Goal: Task Accomplishment & Management: Manage account settings

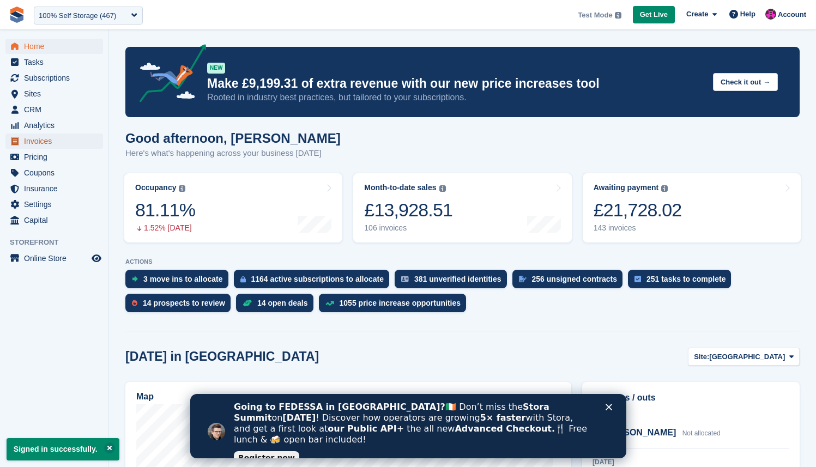
click at [42, 138] on span "Invoices" at bounding box center [56, 141] width 65 height 15
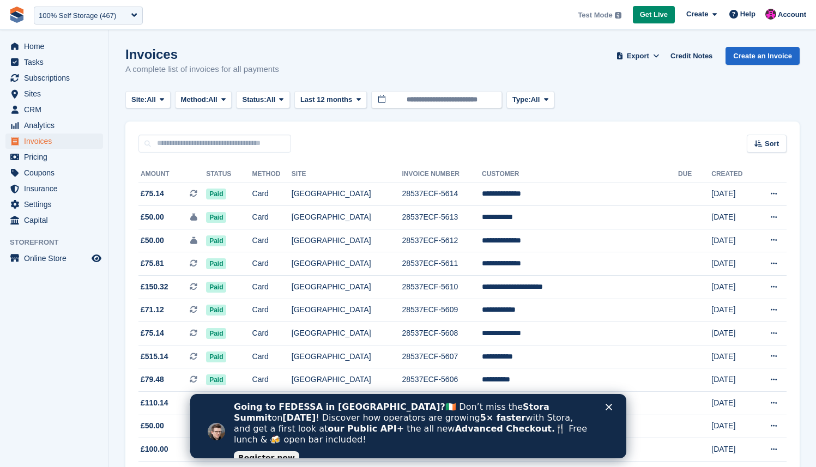
click at [605, 410] on div "Going to FEDESSA in Dublin? 🇮🇪 Don’t miss the Stora Summit on Sept 30 ! Discove…" at bounding box center [420, 431] width 375 height 66
click at [612, 406] on div "Close" at bounding box center [610, 407] width 11 height 7
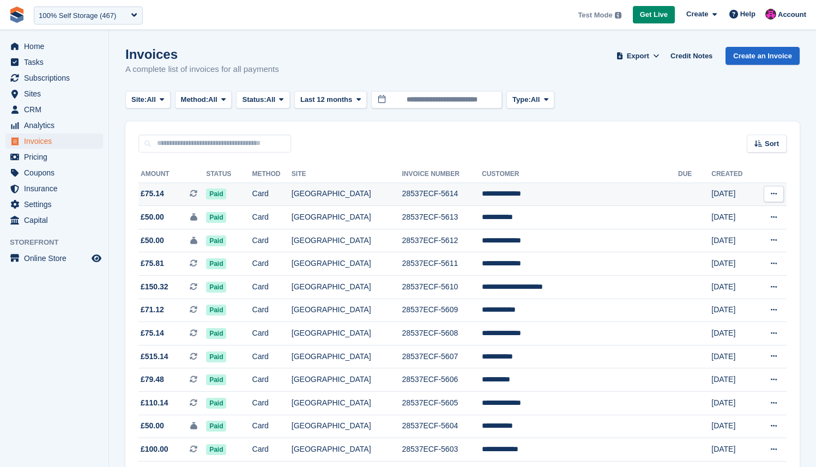
click at [163, 196] on span "£75.14" at bounding box center [152, 193] width 23 height 11
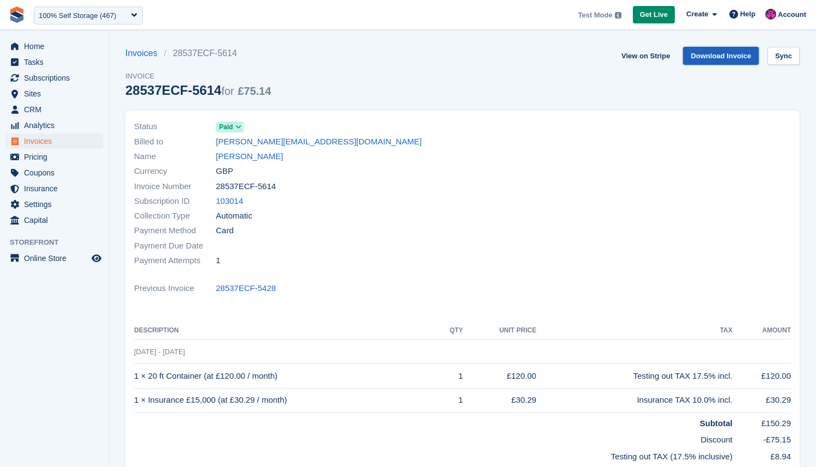
click at [703, 63] on link "Download Invoice" at bounding box center [721, 56] width 76 height 18
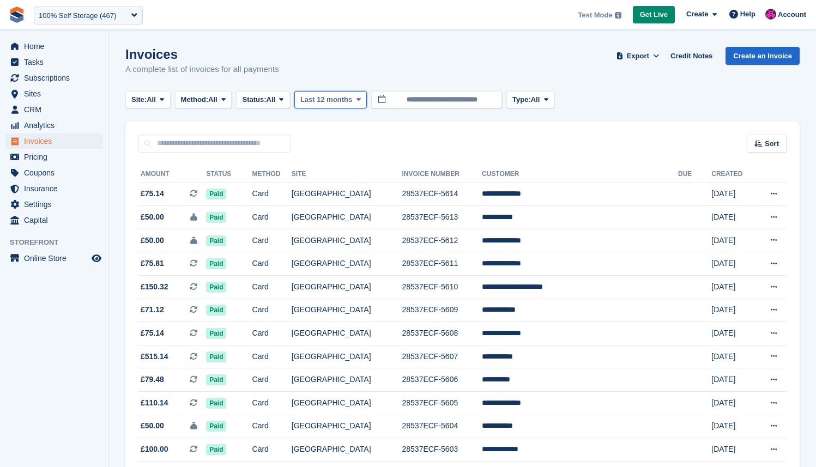
click at [350, 98] on span "Last 12 months" at bounding box center [326, 99] width 52 height 11
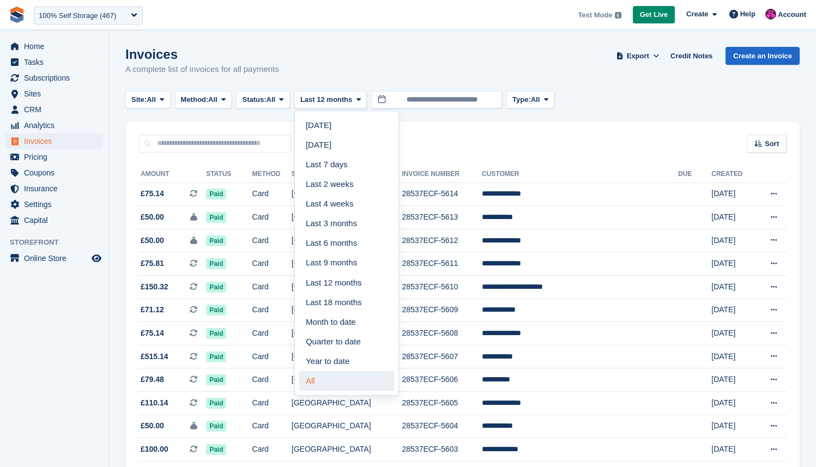
click at [357, 374] on link "All" at bounding box center [346, 381] width 95 height 20
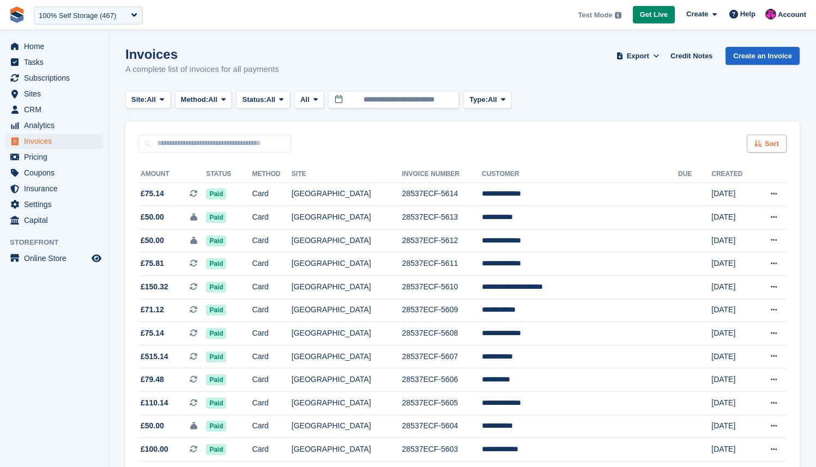
click at [760, 147] on icon at bounding box center [758, 143] width 8 height 7
click at [726, 216] on span "Created (oldest first)" at bounding box center [734, 216] width 75 height 9
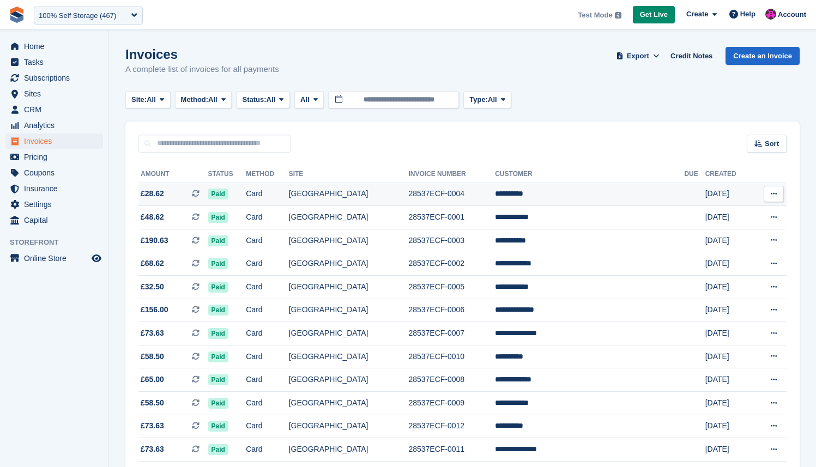
click at [477, 191] on td "28537ECF-0004" at bounding box center [451, 194] width 87 height 23
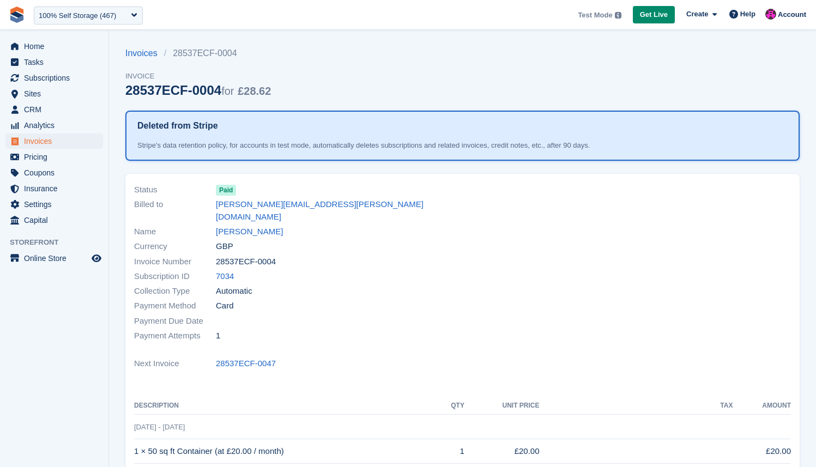
drag, startPoint x: 137, startPoint y: 146, endPoint x: 621, endPoint y: 141, distance: 483.9
click at [621, 141] on section "Deleted from Stripe Stripe's data retention policy, for accounts in test mode, …" at bounding box center [462, 136] width 674 height 50
click at [50, 22] on div "100% Self Storage (467)" at bounding box center [88, 16] width 109 height 18
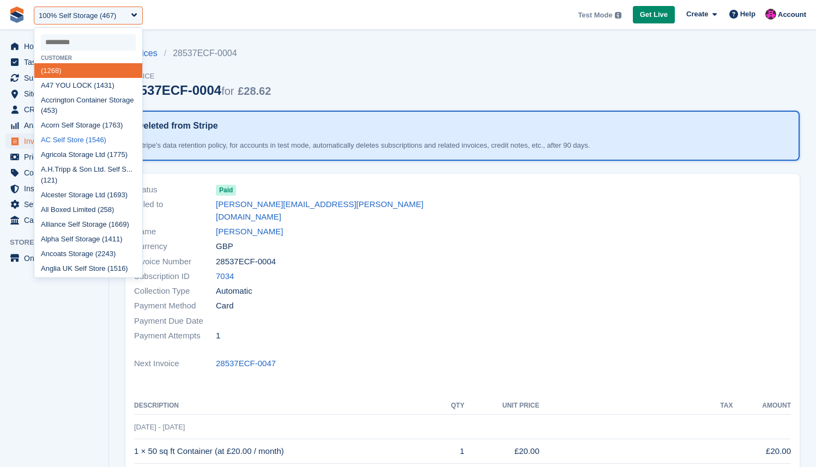
click at [73, 148] on div "AC Self Store (1546)" at bounding box center [88, 140] width 108 height 15
select select "****"
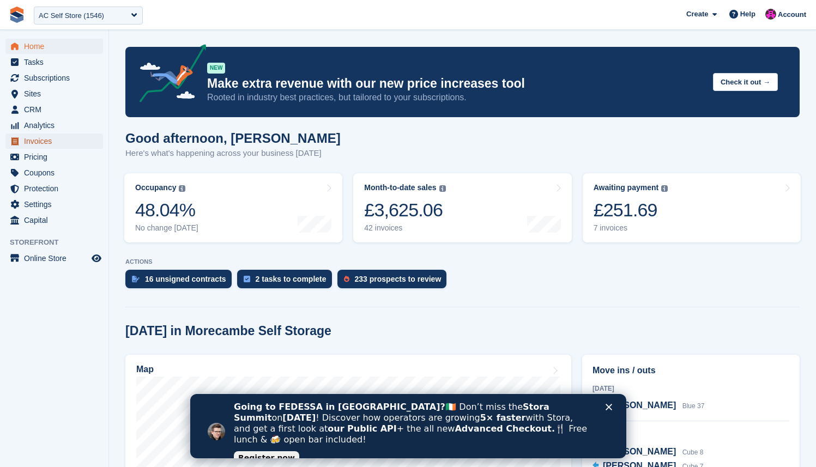
click at [40, 144] on span "Invoices" at bounding box center [56, 141] width 65 height 15
click at [53, 136] on span "Invoices" at bounding box center [56, 141] width 65 height 15
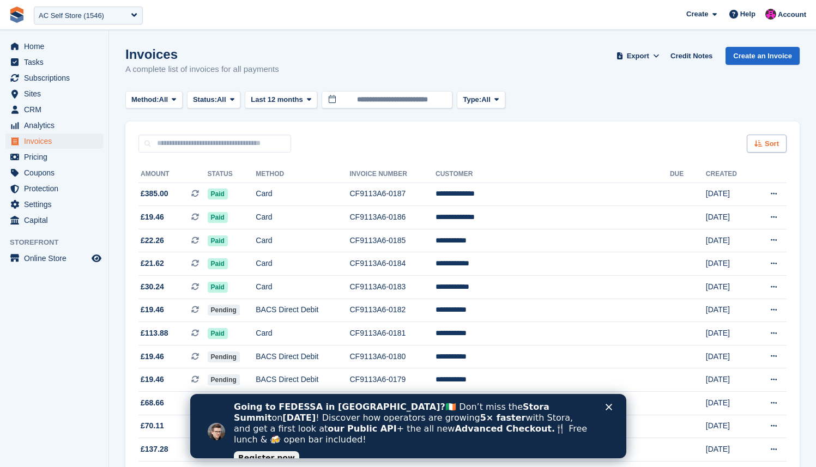
click at [756, 138] on div "Sort" at bounding box center [767, 144] width 40 height 18
click at [714, 217] on span "Created (oldest first)" at bounding box center [734, 216] width 75 height 9
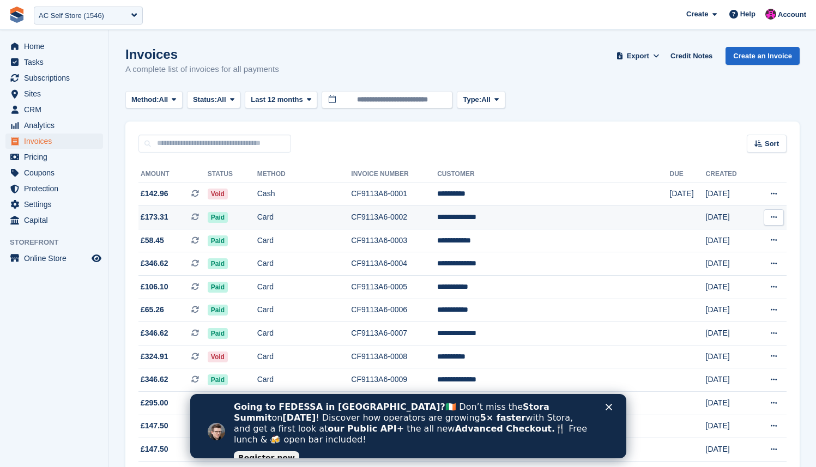
click at [333, 213] on td "Card" at bounding box center [304, 217] width 94 height 23
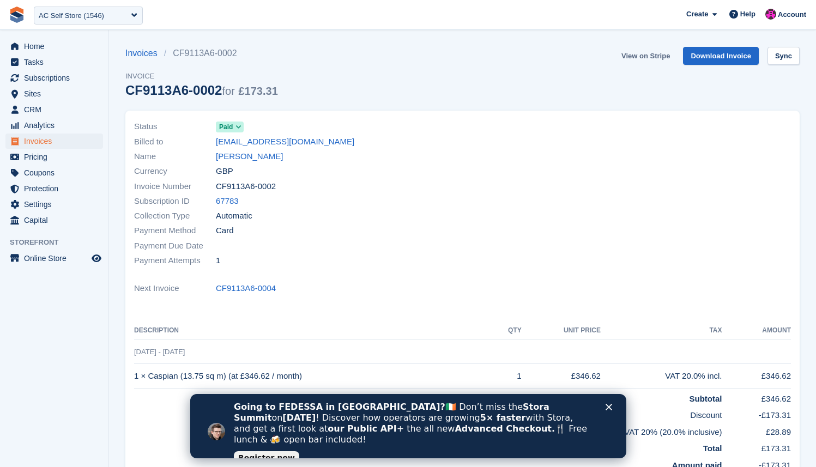
click at [644, 54] on link "View on Stripe" at bounding box center [645, 56] width 57 height 18
click at [725, 57] on link "Download Invoice" at bounding box center [721, 56] width 76 height 18
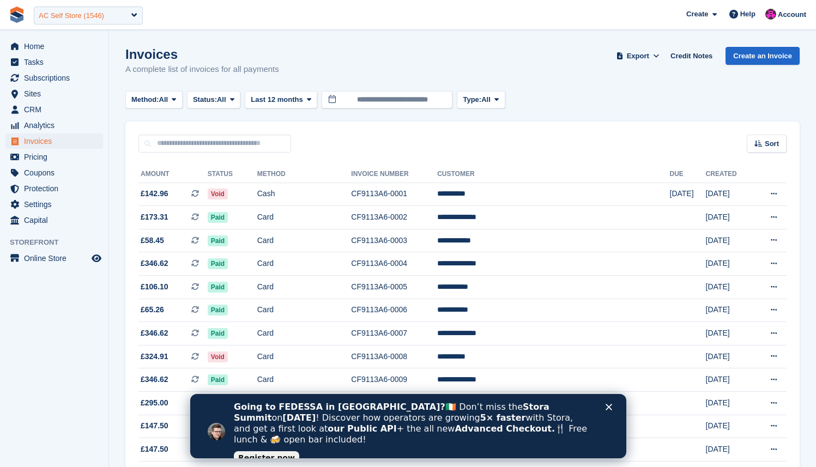
click at [67, 21] on div "AC Self Store (1546)" at bounding box center [88, 16] width 109 height 18
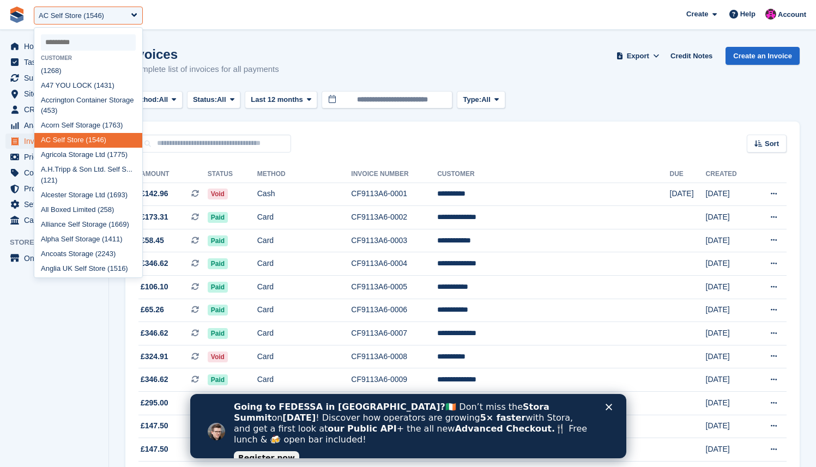
click at [70, 51] on input "select-one" at bounding box center [88, 42] width 95 height 16
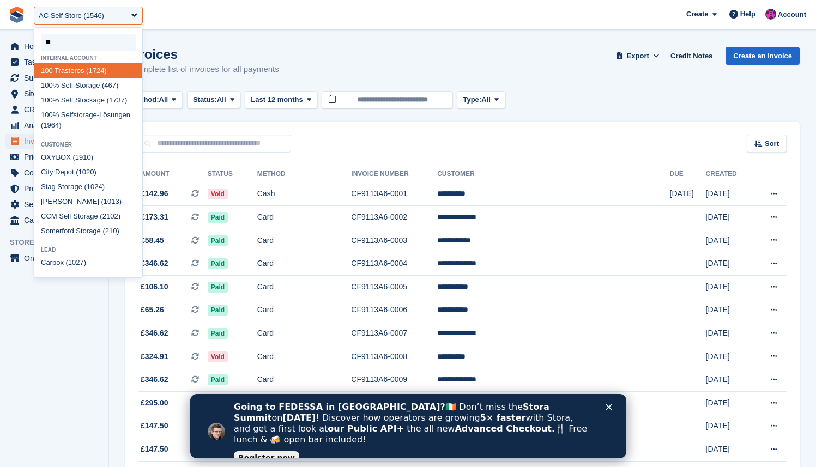
type input "***"
click at [89, 85] on div "100 % Self Storage (467)" at bounding box center [88, 85] width 108 height 15
select select "***"
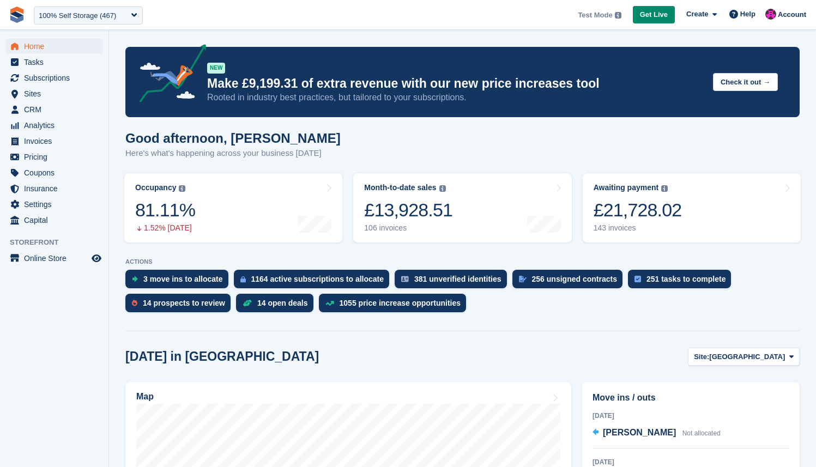
click at [53, 143] on span "Invoices" at bounding box center [56, 141] width 65 height 15
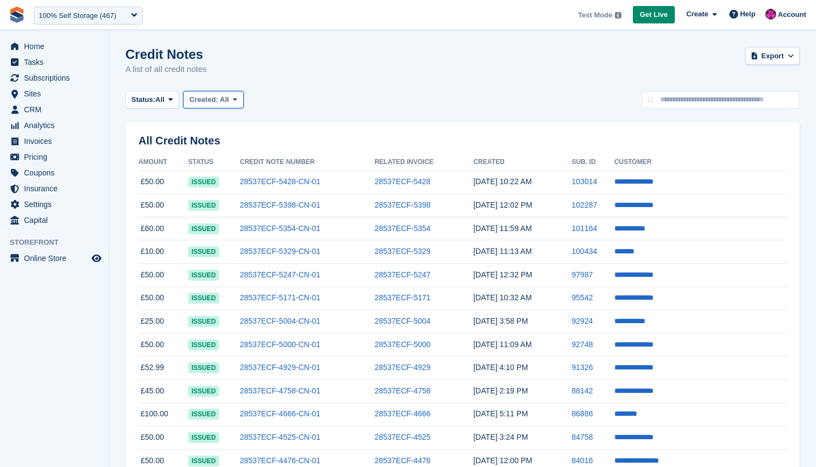
click at [237, 100] on icon at bounding box center [235, 99] width 4 height 7
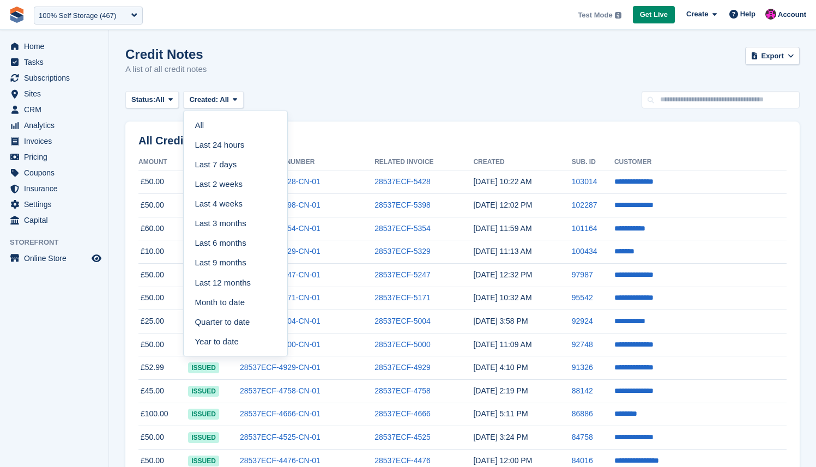
click at [356, 88] on div "Credit Notes A list of all credit notes Export Export Credit Notes Export a CSV…" at bounding box center [462, 68] width 674 height 42
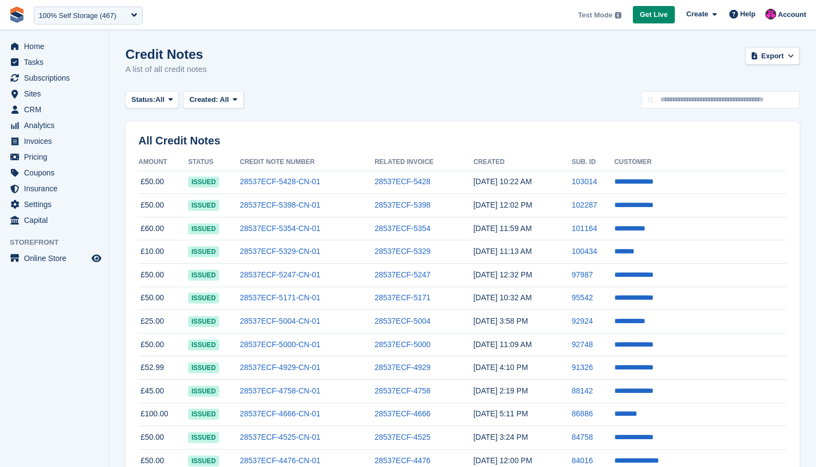
scroll to position [826, 0]
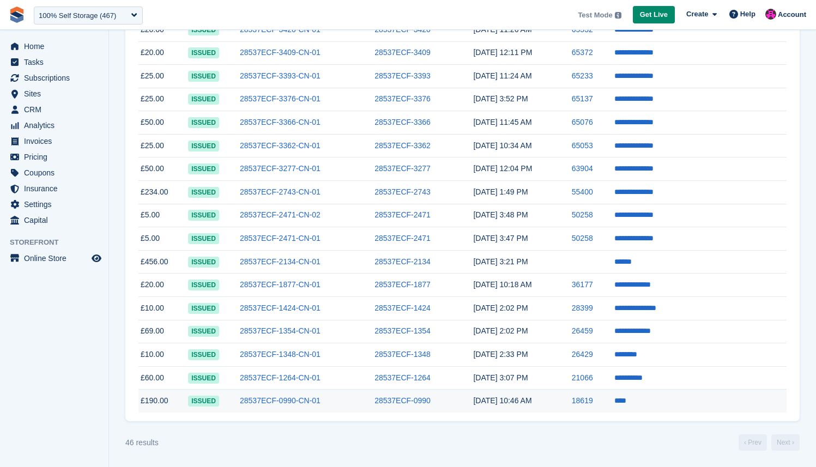
click at [338, 399] on td "28537ECF-0990-CN-01" at bounding box center [307, 401] width 135 height 23
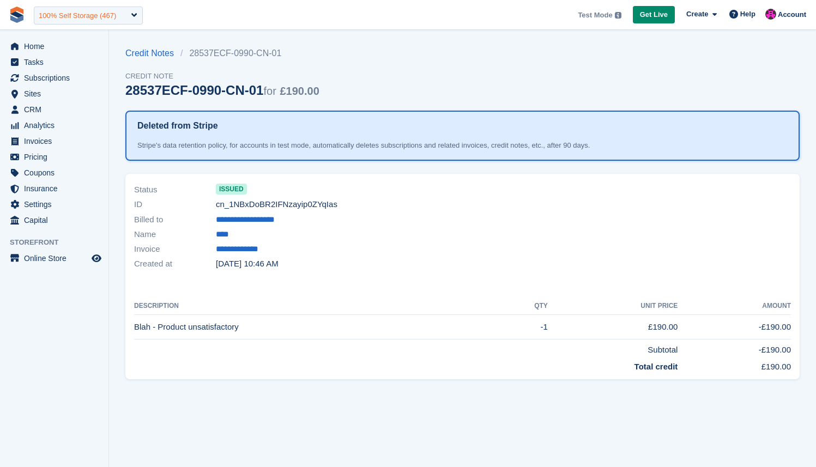
click at [54, 21] on div "100% Self Storage (467)" at bounding box center [88, 16] width 109 height 18
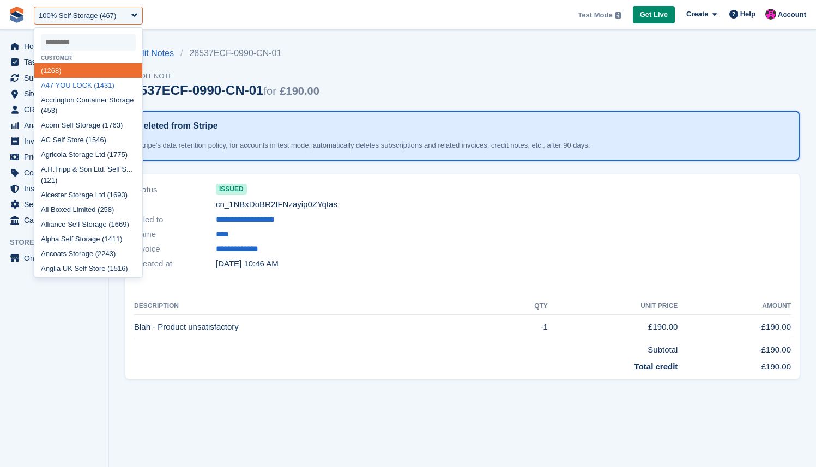
click at [80, 88] on div "A47 YOU LOCK (1431)" at bounding box center [88, 85] width 108 height 15
select select "****"
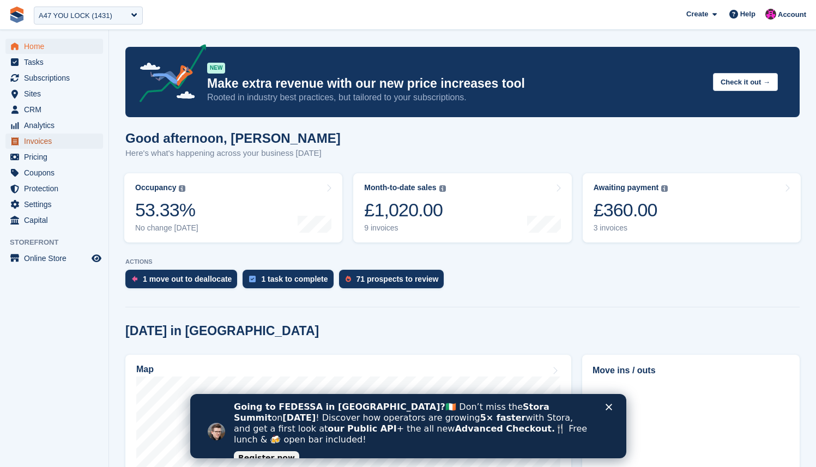
click at [28, 142] on span "Invoices" at bounding box center [56, 141] width 65 height 15
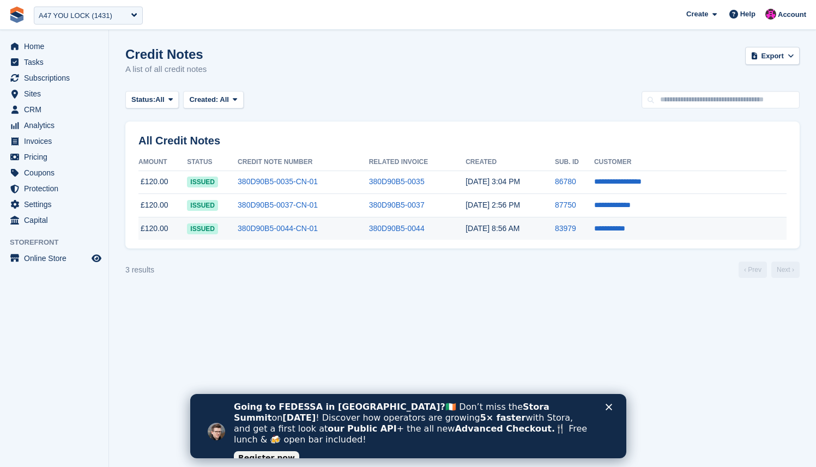
click at [369, 227] on td "380D90B5-0044-CN-01" at bounding box center [303, 228] width 131 height 23
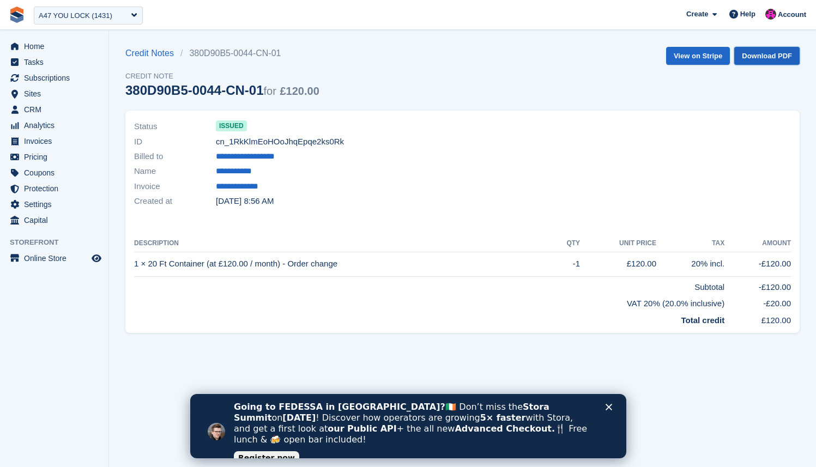
click at [760, 56] on link "Download PDF" at bounding box center [766, 56] width 65 height 18
click at [426, 65] on div "Credit Notes 380D90B5-0044-CN-01 Credit Note 380D90B5-0044-CN-01 for £120.00 Vi…" at bounding box center [462, 79] width 674 height 64
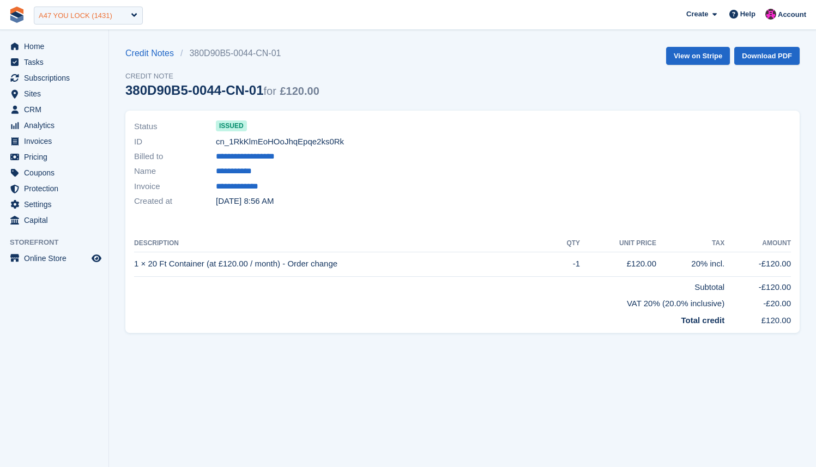
click at [92, 14] on div "A47 YOU LOCK (1431)" at bounding box center [76, 15] width 74 height 11
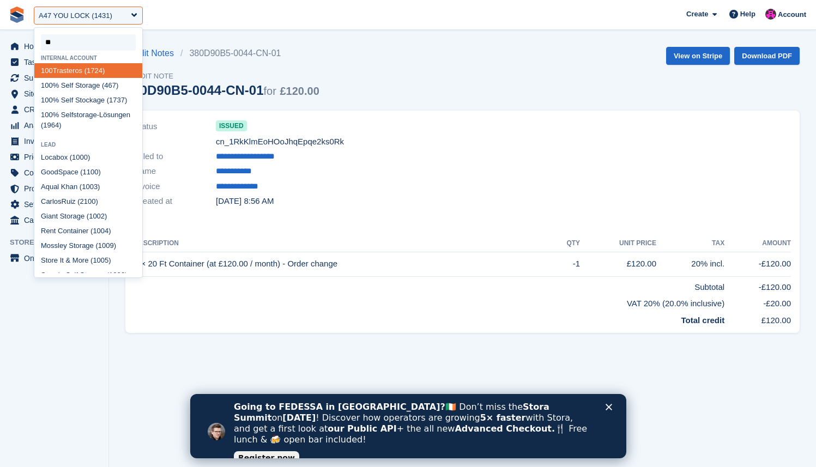
type input "***"
click at [85, 87] on div "100 % Self Storage (467)" at bounding box center [88, 85] width 108 height 15
select select "***"
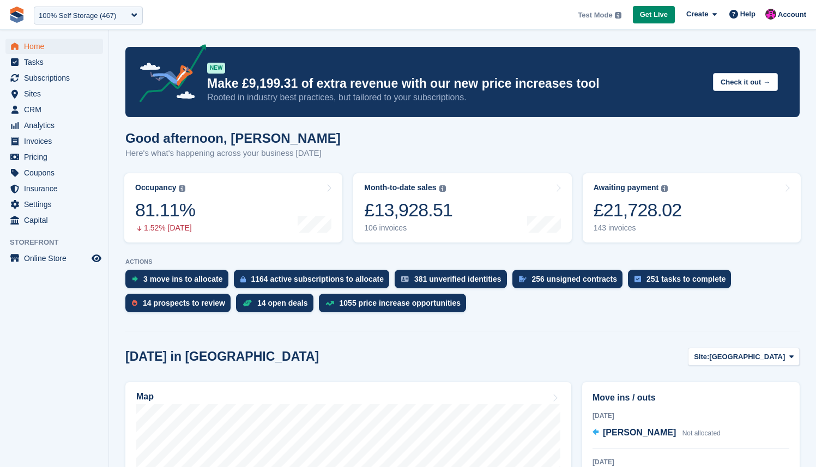
click at [392, 147] on div "Good afternoon, Jamie Here's what's happening across your business today" at bounding box center [462, 152] width 674 height 42
